Goal: Task Accomplishment & Management: Complete application form

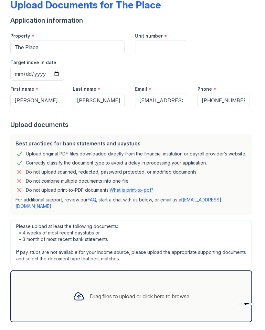
scroll to position [38, 0]
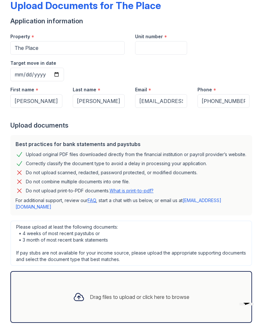
click at [203, 271] on div "Drag files to upload or click here to browse" at bounding box center [131, 297] width 242 height 52
click at [139, 293] on div "Drag files to upload or click here to browse" at bounding box center [140, 297] width 100 height 8
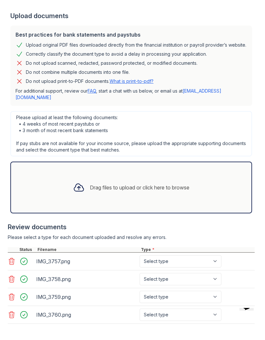
scroll to position [152, 0]
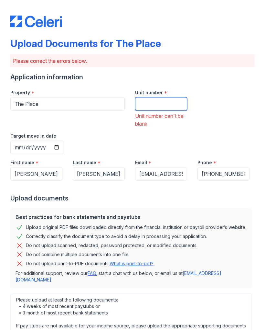
click at [177, 102] on input "Unit number" at bounding box center [161, 104] width 52 height 14
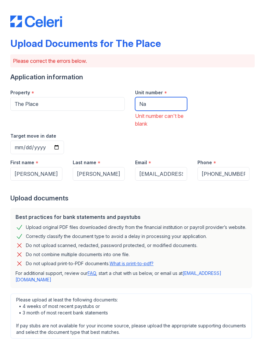
type input "Na"
click at [64, 140] on input "Target move in date" at bounding box center [37, 147] width 54 height 14
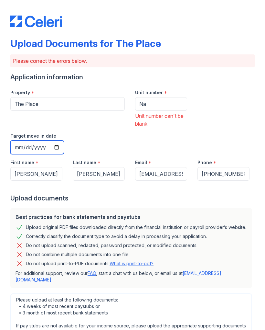
type input "[DATE]"
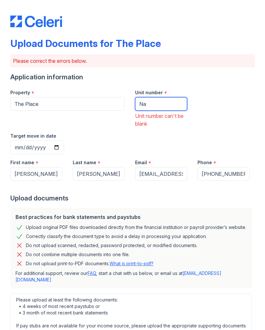
click at [172, 103] on input "Na" at bounding box center [161, 104] width 52 height 14
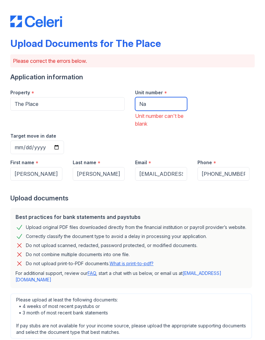
type input "N"
type input "123"
click at [191, 194] on div "Upload documents" at bounding box center [132, 198] width 245 height 9
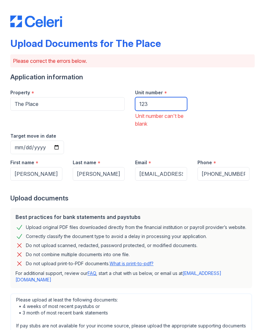
click at [173, 100] on input "123" at bounding box center [161, 104] width 52 height 14
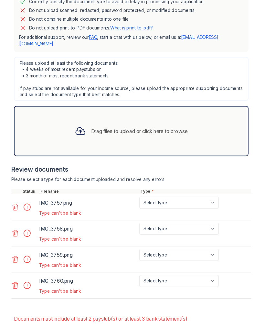
scroll to position [234, 0]
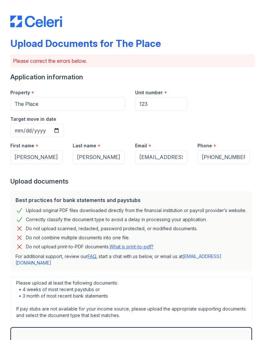
click at [211, 196] on div "Best practices for bank statements and paystubs" at bounding box center [132, 200] width 232 height 8
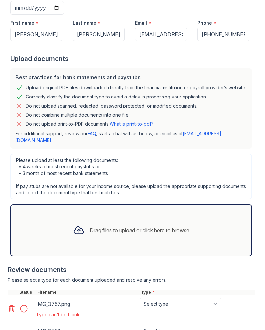
scroll to position [143, 0]
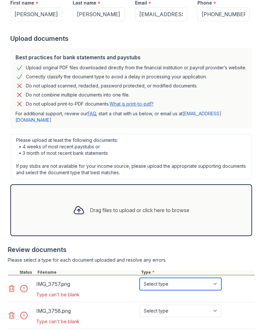
click at [200, 278] on select "Select type Paystub Bank Statement Offer Letter Tax Documents Benefit Award Let…" at bounding box center [181, 284] width 82 height 12
select select "paystub"
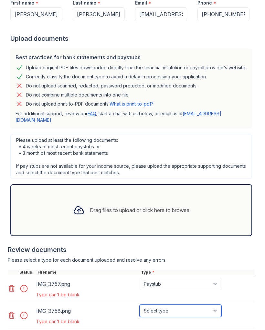
click at [202, 305] on select "Select type Paystub Bank Statement Offer Letter Tax Documents Benefit Award Let…" at bounding box center [181, 311] width 82 height 12
select select "paystub"
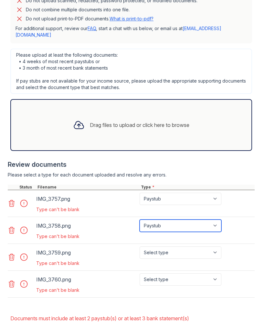
scroll to position [227, 0]
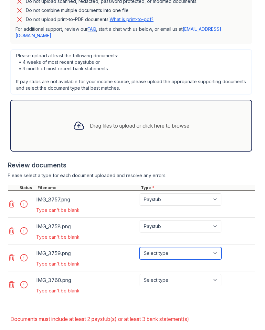
click at [196, 247] on select "Select type Paystub Bank Statement Offer Letter Tax Documents Benefit Award Let…" at bounding box center [181, 253] width 82 height 12
select select "paystub"
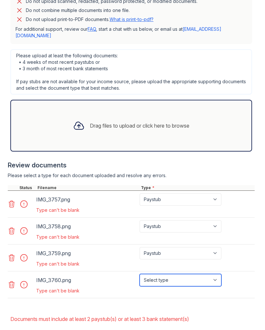
click at [196, 274] on select "Select type Paystub Bank Statement Offer Letter Tax Documents Benefit Award Let…" at bounding box center [181, 280] width 82 height 12
select select "paystub"
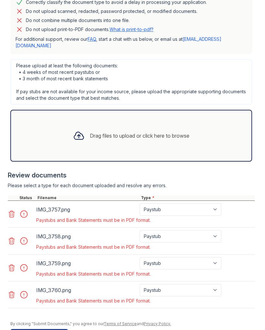
scroll to position [206, 0]
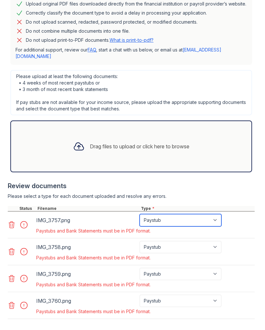
click at [216, 214] on select "Paystub Bank Statement Offer Letter Tax Documents Benefit Award Letter Investme…" at bounding box center [181, 220] width 82 height 12
select select "other"
click at [211, 211] on div "IMG_3757.png Paystub Bank Statement Offer Letter Tax Documents Benefit Award Le…" at bounding box center [131, 224] width 247 height 27
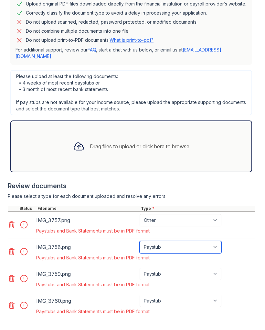
click at [208, 241] on select "Paystub Bank Statement Offer Letter Tax Documents Benefit Award Letter Investme…" at bounding box center [181, 247] width 82 height 12
select select "other"
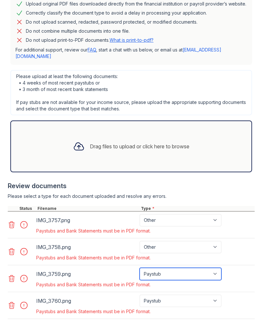
click at [203, 268] on select "Paystub Bank Statement Offer Letter Tax Documents Benefit Award Letter Investme…" at bounding box center [181, 274] width 82 height 12
click at [205, 268] on select "Paystub Bank Statement Offer Letter Tax Documents Benefit Award Letter Investme…" at bounding box center [181, 274] width 82 height 12
select select "other"
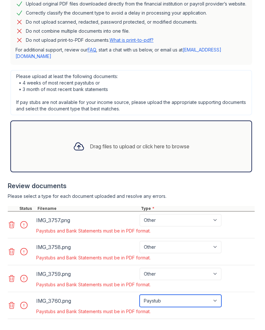
click at [209, 295] on select "Paystub Bank Statement Offer Letter Tax Documents Benefit Award Letter Investme…" at bounding box center [181, 301] width 82 height 12
select select "other"
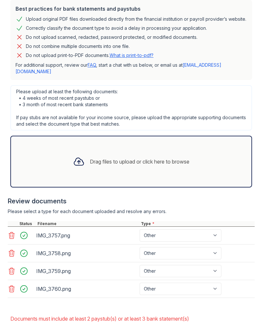
scroll to position [191, 0]
click at [229, 143] on div "Drag files to upload or click here to browse" at bounding box center [131, 162] width 242 height 52
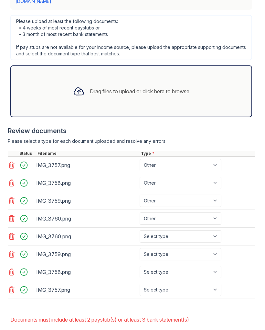
scroll to position [262, 0]
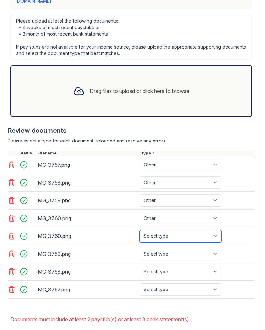
click at [204, 230] on select "Select type Paystub Bank Statement Offer Letter Tax Documents Benefit Award Let…" at bounding box center [181, 236] width 82 height 12
select select "other"
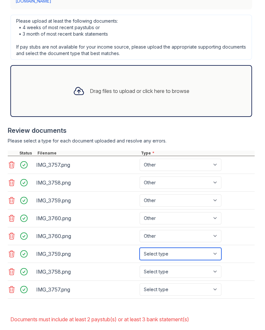
click at [197, 248] on select "Select type Paystub Bank Statement Offer Letter Tax Documents Benefit Award Let…" at bounding box center [181, 254] width 82 height 12
click at [196, 248] on select "Select type Paystub Bank Statement Offer Letter Tax Documents Benefit Award Let…" at bounding box center [181, 254] width 82 height 12
select select "other"
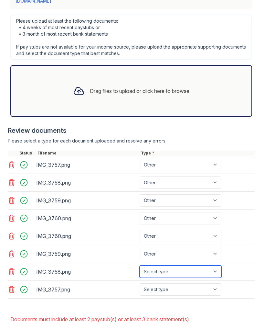
click at [193, 265] on select "Select type Paystub Bank Statement Offer Letter Tax Documents Benefit Award Let…" at bounding box center [181, 271] width 82 height 12
click at [194, 265] on select "Select type Paystub Bank Statement Offer Letter Tax Documents Benefit Award Let…" at bounding box center [181, 271] width 82 height 12
select select "other"
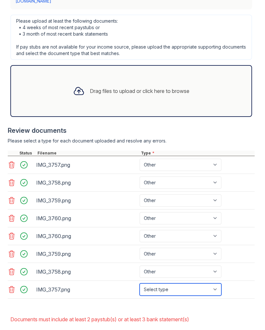
click at [198, 283] on select "Select type Paystub Bank Statement Offer Letter Tax Documents Benefit Award Let…" at bounding box center [181, 289] width 82 height 12
select select "other"
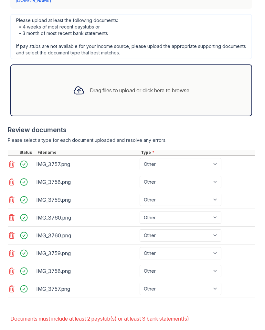
scroll to position [262, 0]
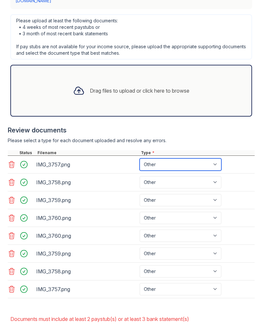
click at [214, 158] on select "Paystub Bank Statement Offer Letter Tax Documents Benefit Award Letter Investme…" at bounding box center [181, 164] width 82 height 12
select select "bank_statement"
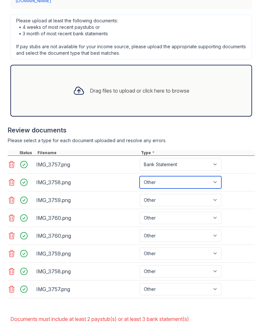
click at [212, 176] on select "Paystub Bank Statement Offer Letter Tax Documents Benefit Award Letter Investme…" at bounding box center [181, 182] width 82 height 12
select select "bank_statement"
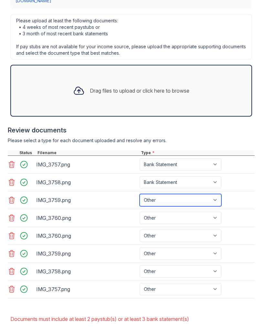
click at [209, 194] on select "Paystub Bank Statement Offer Letter Tax Documents Benefit Award Letter Investme…" at bounding box center [181, 200] width 82 height 12
click at [206, 194] on select "Paystub Bank Statement Offer Letter Tax Documents Benefit Award Letter Investme…" at bounding box center [181, 200] width 82 height 12
select select "bank_statement"
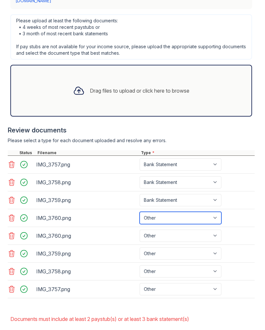
click at [182, 212] on select "Paystub Bank Statement Offer Letter Tax Documents Benefit Award Letter Investme…" at bounding box center [181, 218] width 82 height 12
click at [181, 212] on select "Paystub Bank Statement Offer Letter Tax Documents Benefit Award Letter Investme…" at bounding box center [181, 218] width 82 height 12
select select "bank_statement"
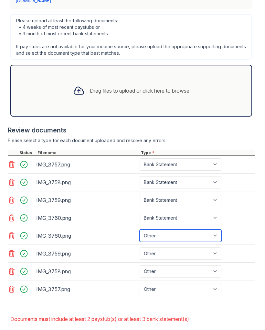
click at [179, 229] on select "Paystub Bank Statement Offer Letter Tax Documents Benefit Award Letter Investme…" at bounding box center [181, 235] width 82 height 12
select select "bank_statement"
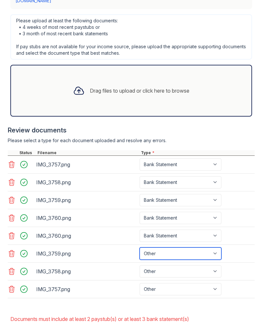
click at [180, 247] on select "Paystub Bank Statement Offer Letter Tax Documents Benefit Award Letter Investme…" at bounding box center [181, 253] width 82 height 12
select select "bank_statement"
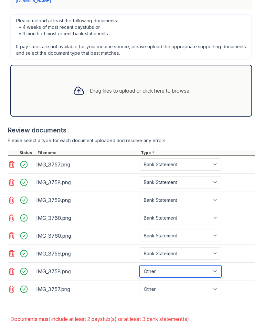
click at [187, 265] on select "Paystub Bank Statement Offer Letter Tax Documents Benefit Award Letter Investme…" at bounding box center [181, 271] width 82 height 12
select select "bank_statement"
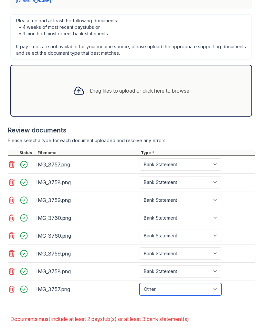
click at [194, 283] on select "Paystub Bank Statement Offer Letter Tax Documents Benefit Award Letter Investme…" at bounding box center [181, 289] width 82 height 12
select select "bank_statement"
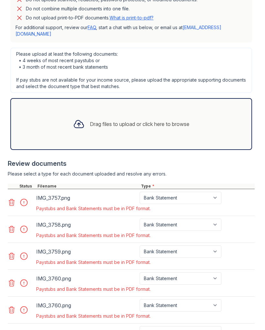
scroll to position [230, 0]
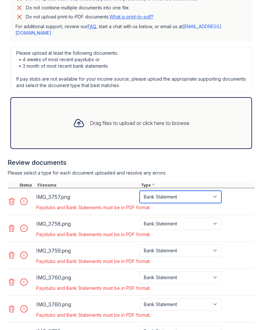
click at [212, 191] on select "Paystub Bank Statement Offer Letter Tax Documents Benefit Award Letter Investme…" at bounding box center [181, 197] width 82 height 12
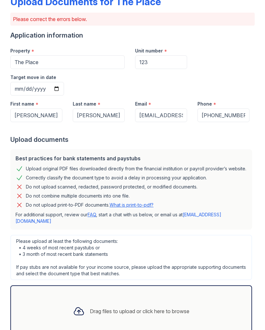
scroll to position [42, 0]
click at [154, 202] on link "What is print-to-pdf?" at bounding box center [132, 205] width 44 height 6
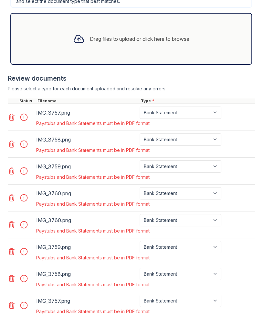
click at [10, 113] on icon at bounding box center [12, 117] width 8 height 8
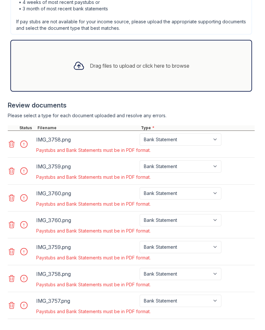
click at [13, 140] on icon at bounding box center [12, 144] width 8 height 8
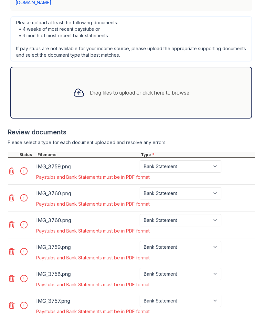
click at [14, 168] on icon at bounding box center [12, 171] width 6 height 6
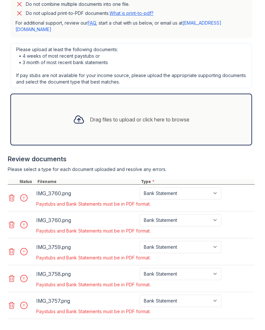
click at [13, 194] on icon at bounding box center [12, 198] width 8 height 8
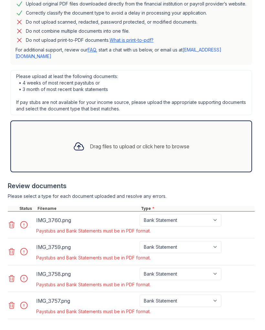
click at [13, 221] on icon at bounding box center [12, 224] width 6 height 6
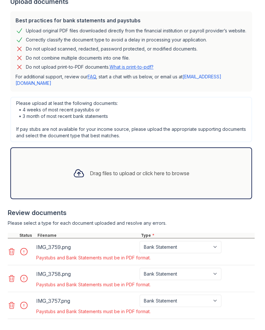
click at [13, 248] on icon at bounding box center [12, 252] width 8 height 8
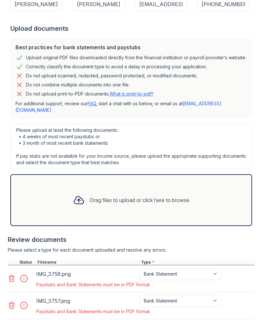
click at [12, 274] on icon at bounding box center [12, 278] width 8 height 8
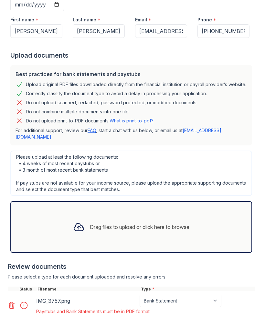
click at [12, 301] on icon at bounding box center [12, 305] width 8 height 8
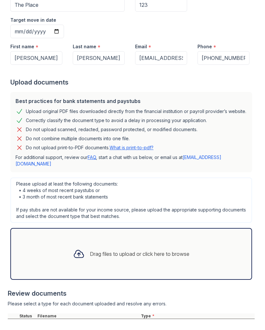
click at [165, 243] on div "Drag files to upload or click here to browse" at bounding box center [131, 254] width 127 height 22
click at [155, 313] on div "Type *" at bounding box center [197, 315] width 115 height 5
click at [84, 228] on div "Drag files to upload or click here to browse" at bounding box center [131, 254] width 242 height 52
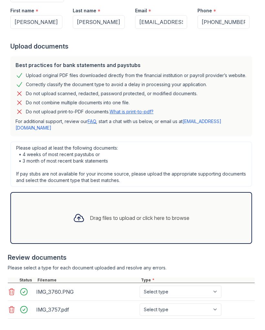
scroll to position [135, 0]
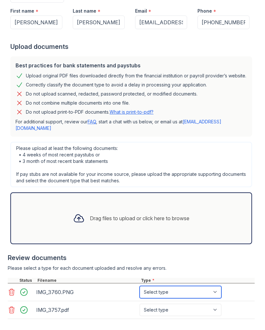
click at [167, 286] on select "Select type Paystub Bank Statement Offer Letter Tax Documents Benefit Award Let…" at bounding box center [181, 292] width 82 height 12
select select "bank_statement"
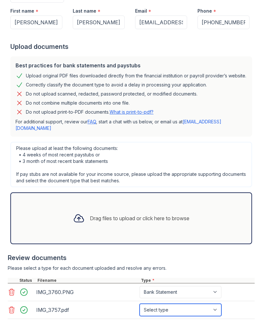
click at [207, 304] on select "Select type Paystub Bank Statement Offer Letter Tax Documents Benefit Award Let…" at bounding box center [181, 310] width 82 height 12
select select "bank_statement"
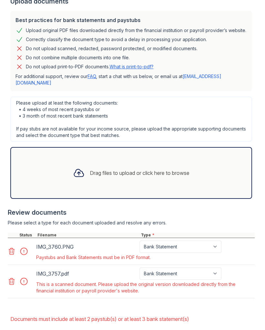
scroll to position [180, 0]
click at [220, 267] on select "Paystub Bank Statement Offer Letter Tax Documents Benefit Award Letter Investme…" at bounding box center [181, 273] width 82 height 12
select select "paystub"
click at [195, 240] on select "Paystub Bank Statement Offer Letter Tax Documents Benefit Award Letter Investme…" at bounding box center [181, 246] width 82 height 12
select select "paystub"
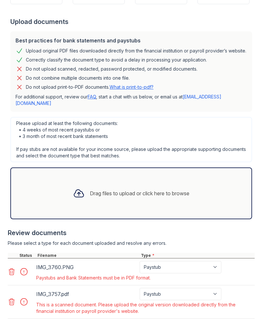
scroll to position [159, 0]
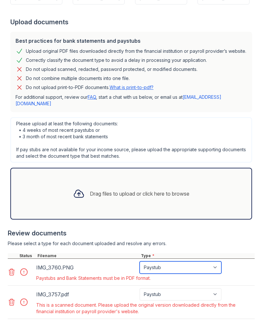
click at [218, 261] on select "Paystub Bank Statement Offer Letter Tax Documents Benefit Award Letter Investme…" at bounding box center [181, 267] width 82 height 12
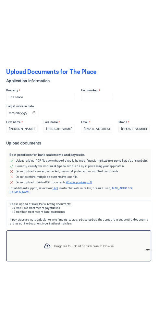
scroll to position [38, 0]
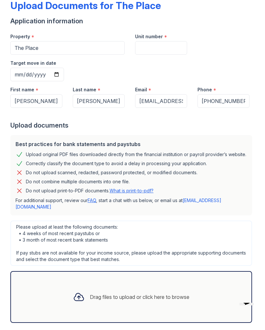
click at [251, 305] on icon "Opens Chat This icon Opens the chat window." at bounding box center [247, 300] width 10 height 10
click at [25, 9] on button "Minimize" at bounding box center [14, 6] width 22 height 7
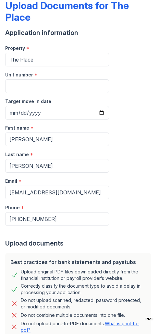
scroll to position [34, 0]
